Goal: Find specific page/section: Find specific page/section

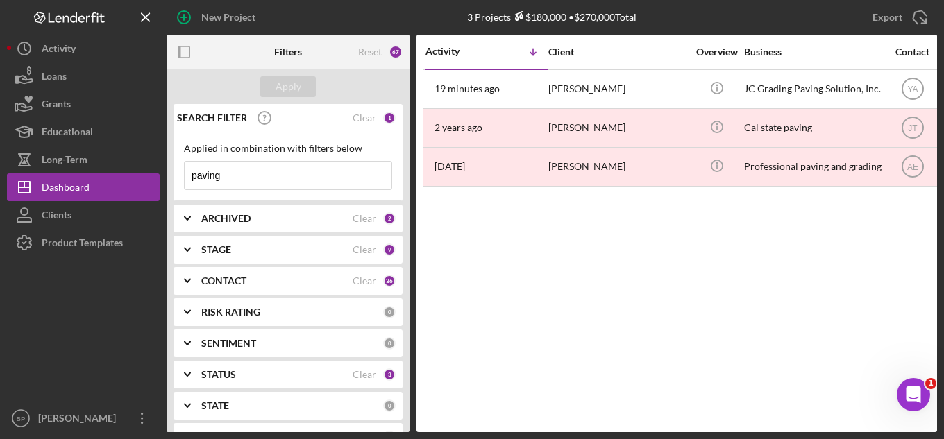
click at [242, 173] on input "paving" at bounding box center [288, 176] width 207 height 28
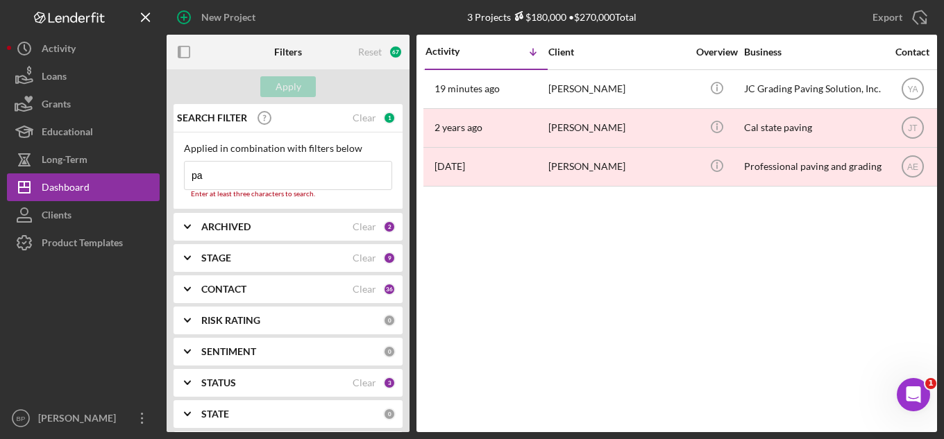
type input "p"
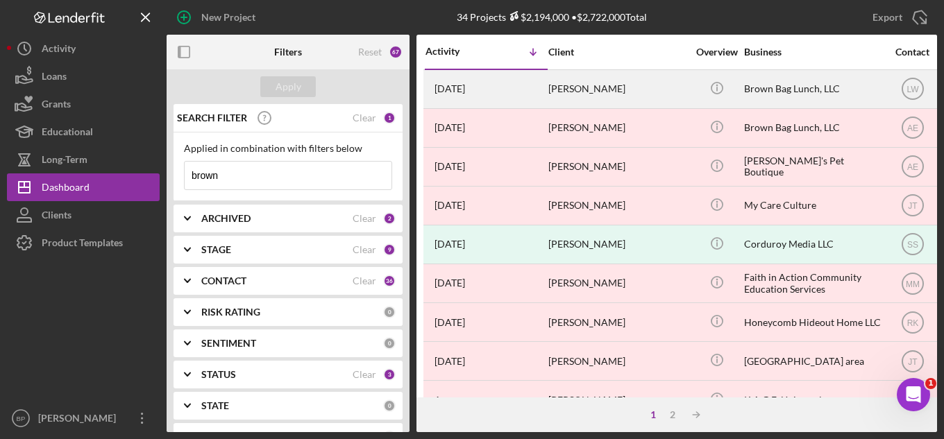
type input "brown"
click at [568, 89] on div "[PERSON_NAME]" at bounding box center [617, 89] width 139 height 37
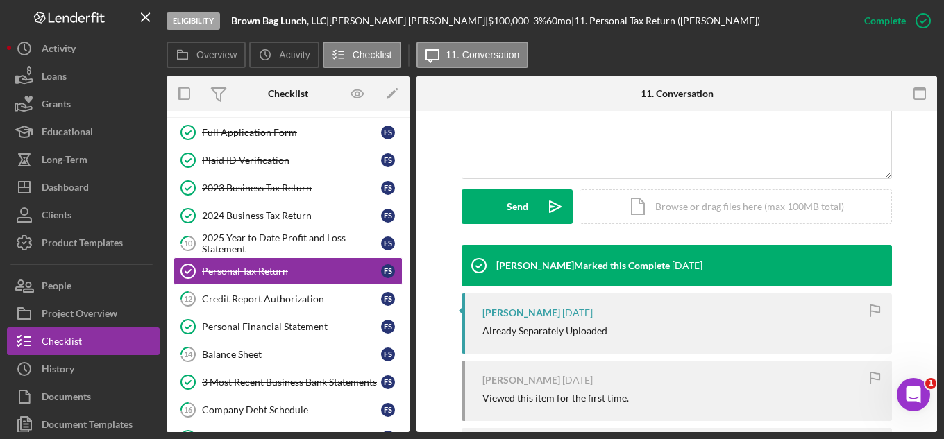
scroll to position [308, 0]
